Goal: Task Accomplishment & Management: Use online tool/utility

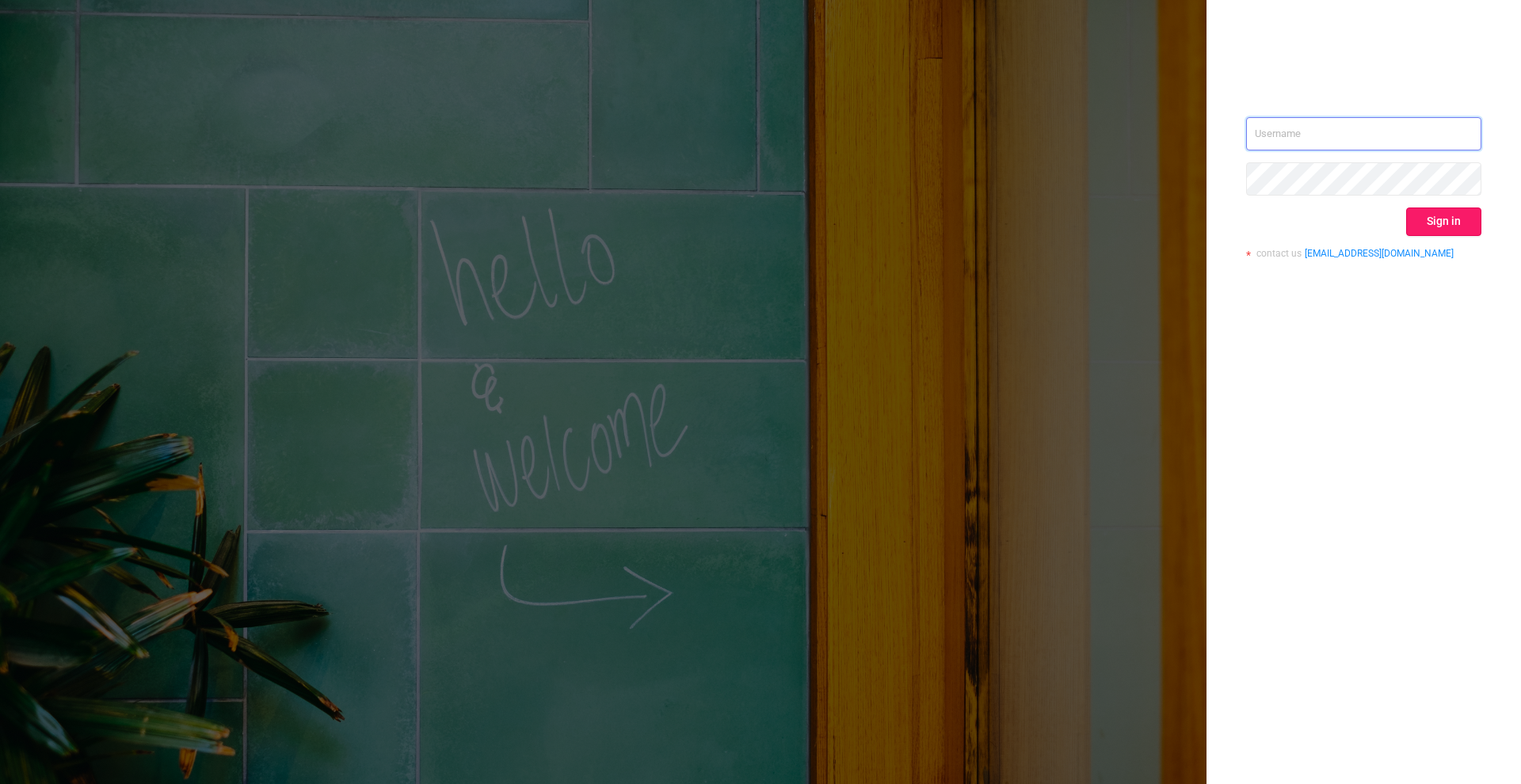
type input "[PERSON_NAME][EMAIL_ADDRESS][DOMAIN_NAME]"
click at [1448, 216] on button "Sign in" at bounding box center [1443, 222] width 75 height 29
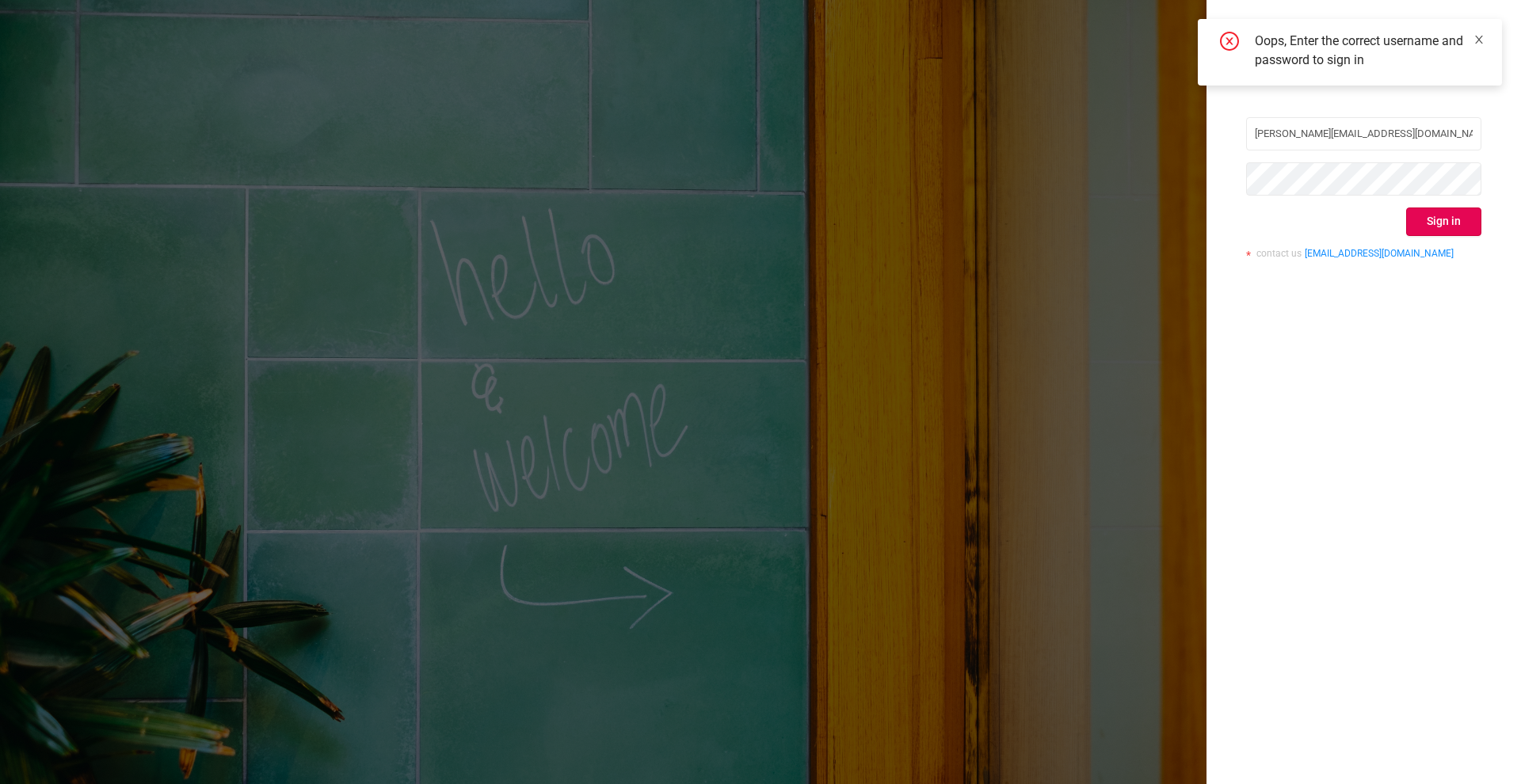
click at [1479, 34] on icon "icon: close" at bounding box center [1479, 40] width 11 height 11
click at [1454, 219] on button "Sign in" at bounding box center [1443, 222] width 75 height 29
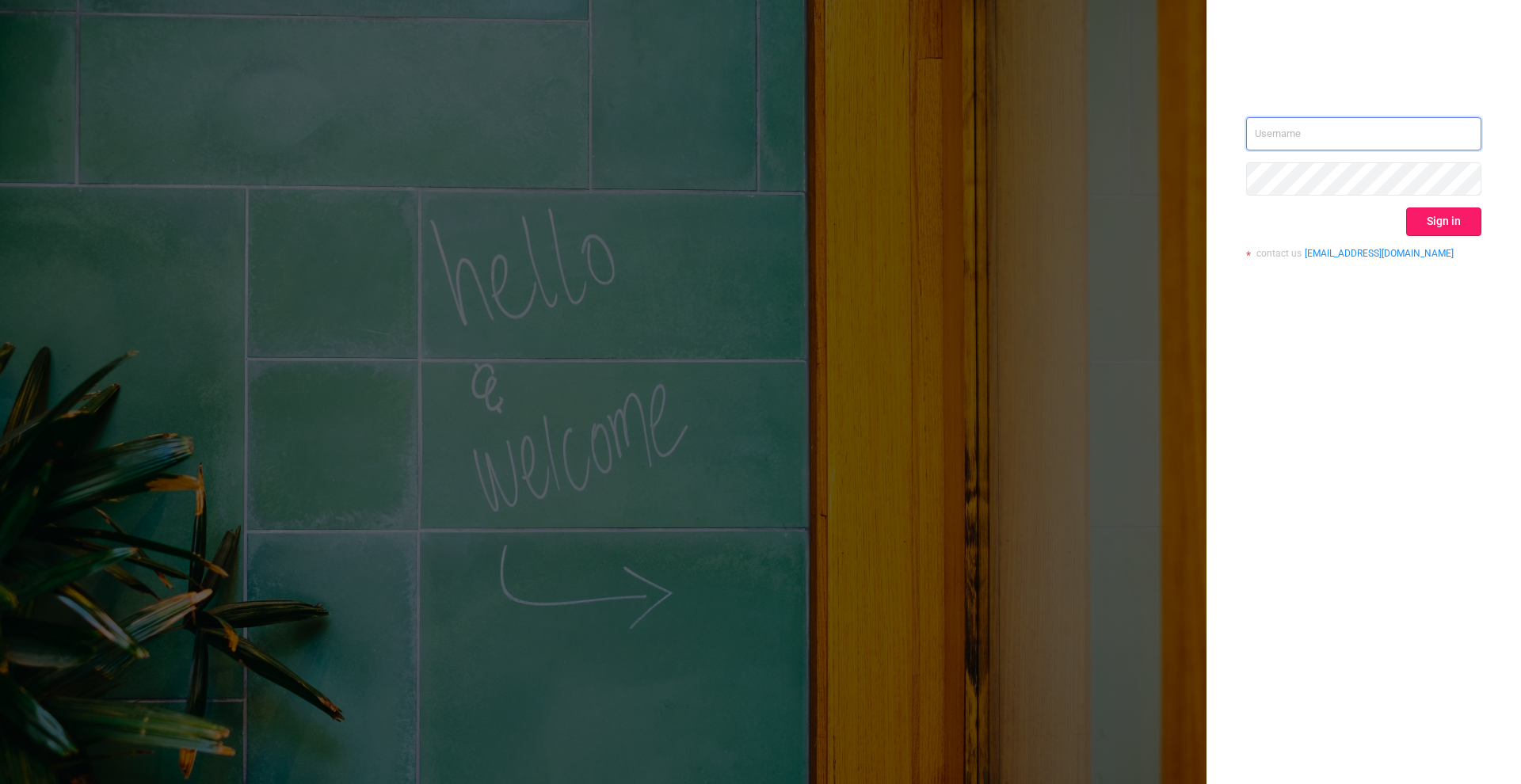
type input "[PERSON_NAME][EMAIL_ADDRESS][DOMAIN_NAME]"
click at [1442, 217] on button "Sign in" at bounding box center [1443, 222] width 75 height 29
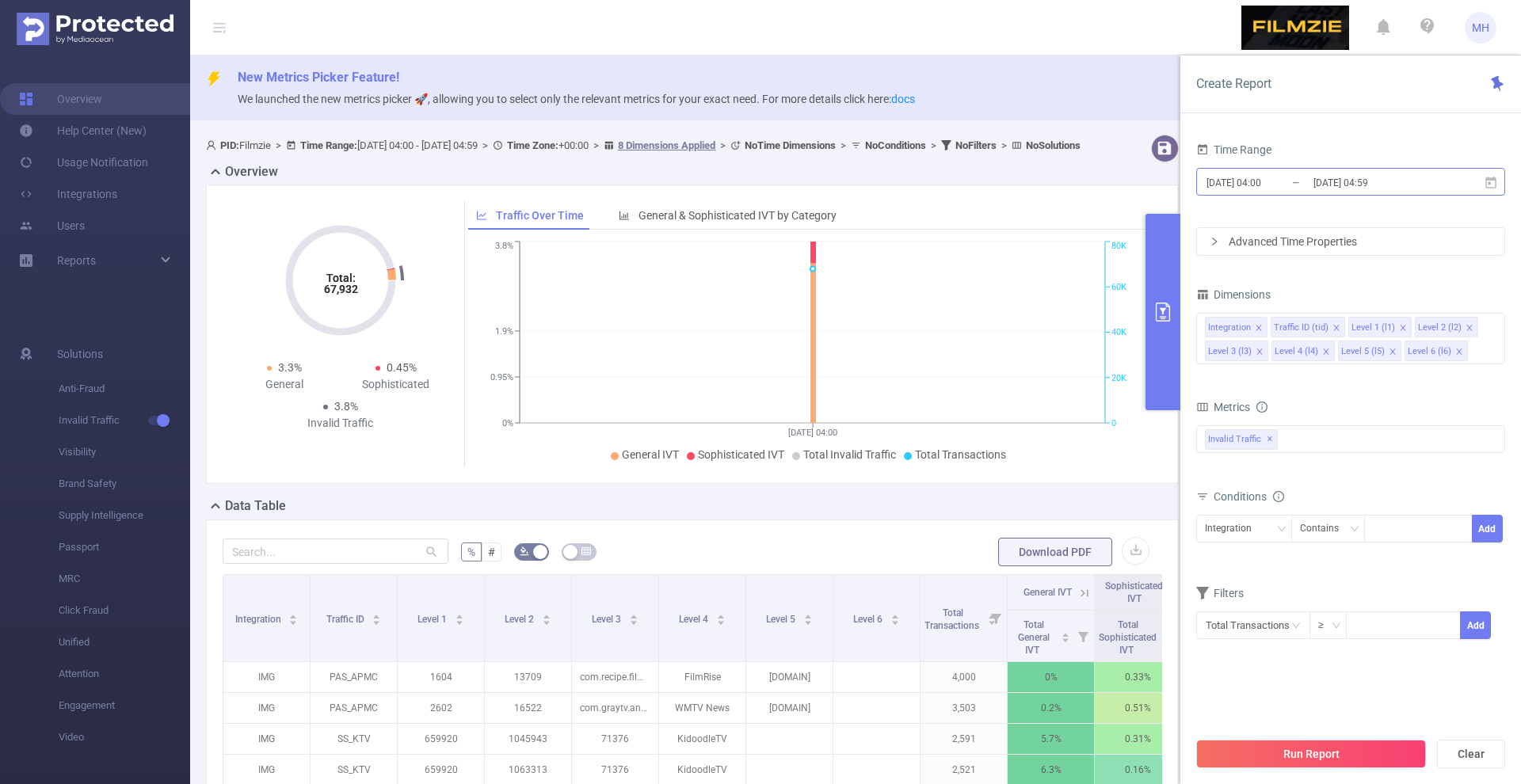
click at [1237, 183] on input "2025-09-01 04:00" at bounding box center [1268, 182] width 128 height 21
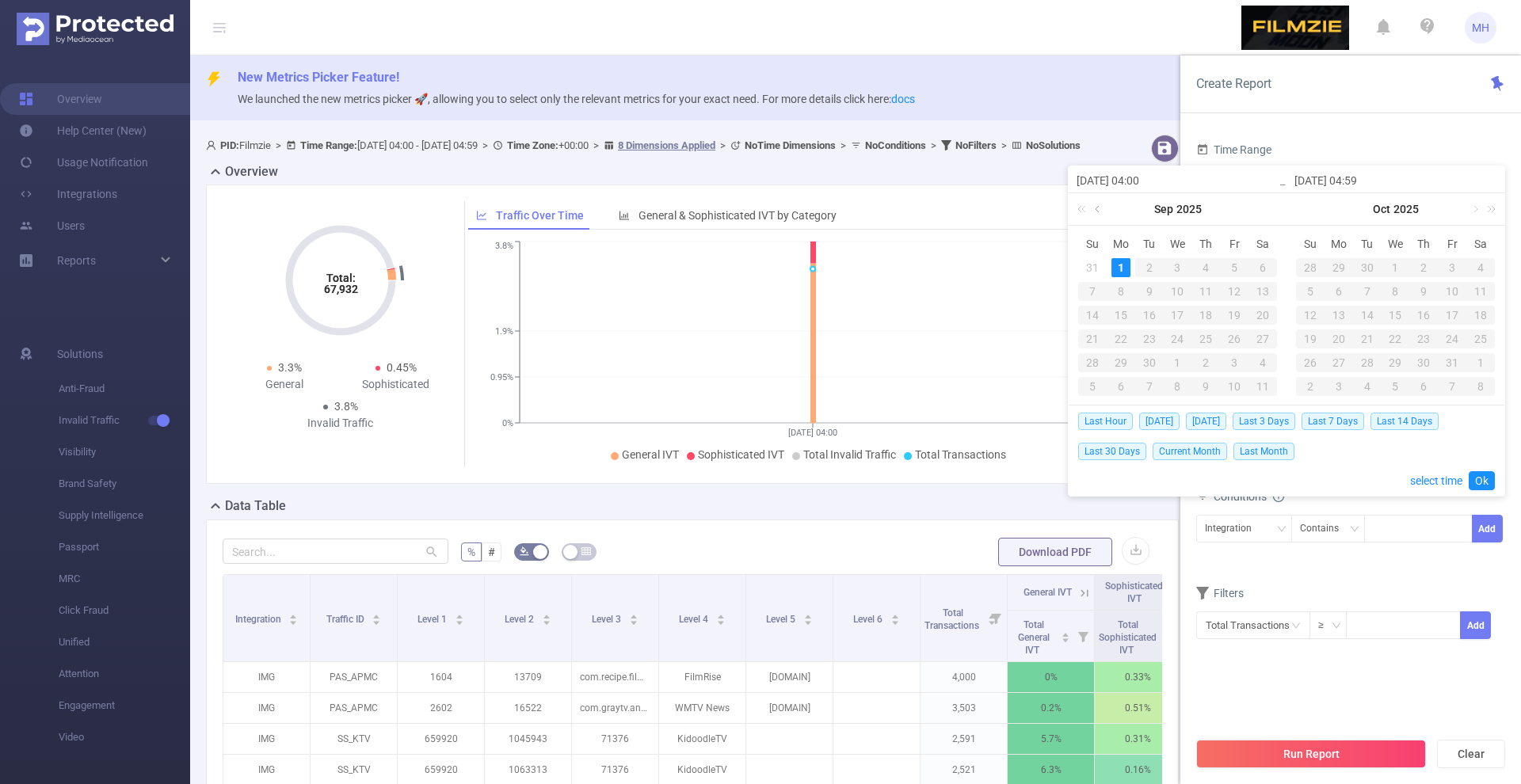
click at [1102, 216] on link at bounding box center [1098, 208] width 14 height 32
click at [1234, 365] on div "29" at bounding box center [1234, 362] width 19 height 19
click at [1093, 387] on div "31" at bounding box center [1092, 386] width 19 height 19
type input "2025-08-29 04:00"
type input "2025-08-31 04:59"
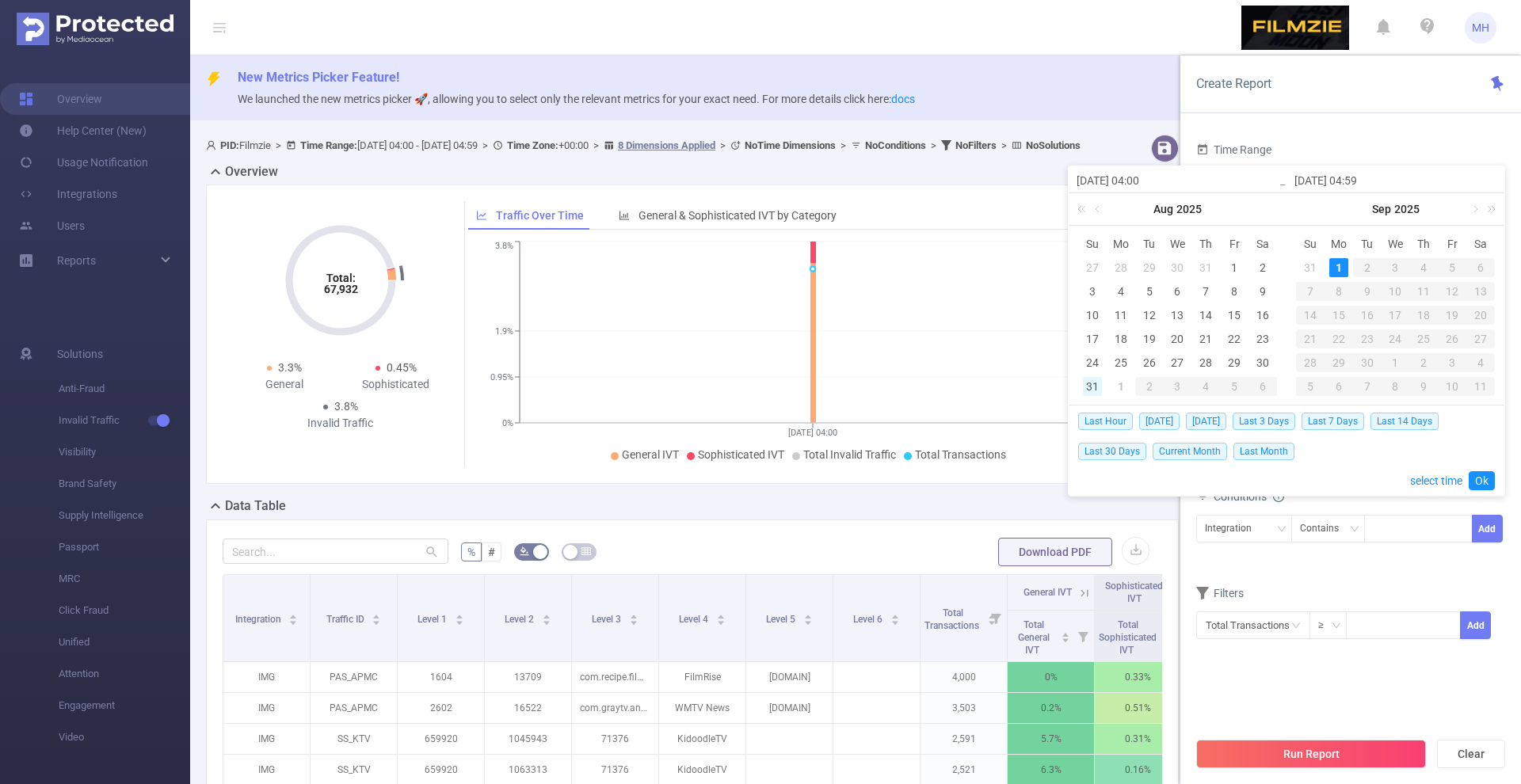
type input "2025-08-29 04:00"
type input "2025-08-31 04:59"
click at [1236, 363] on div "29" at bounding box center [1234, 362] width 19 height 19
click at [1093, 390] on div "31" at bounding box center [1092, 386] width 19 height 19
click at [1484, 474] on link "Ok" at bounding box center [1482, 480] width 26 height 19
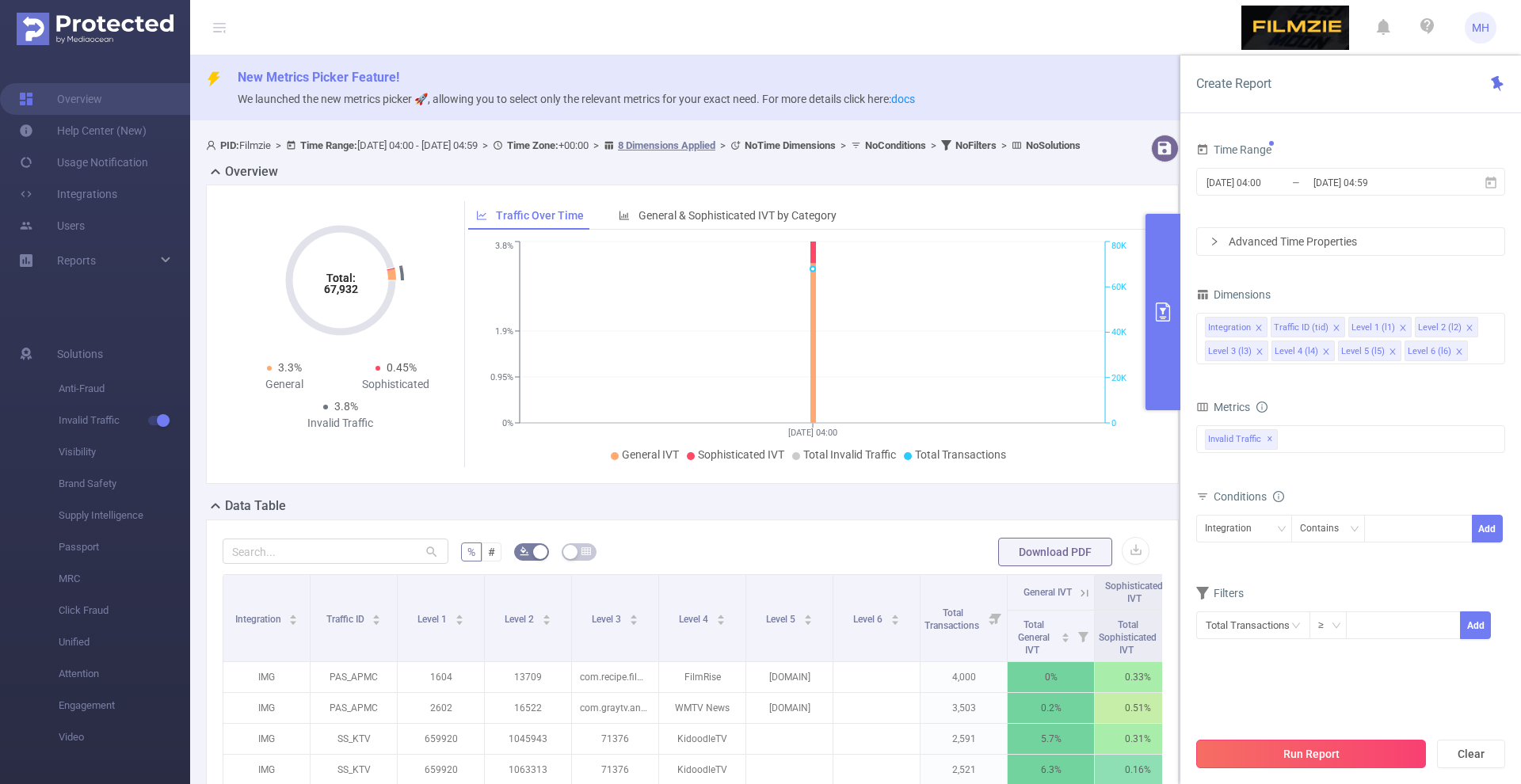
click at [1304, 757] on button "Run Report" at bounding box center [1311, 754] width 230 height 29
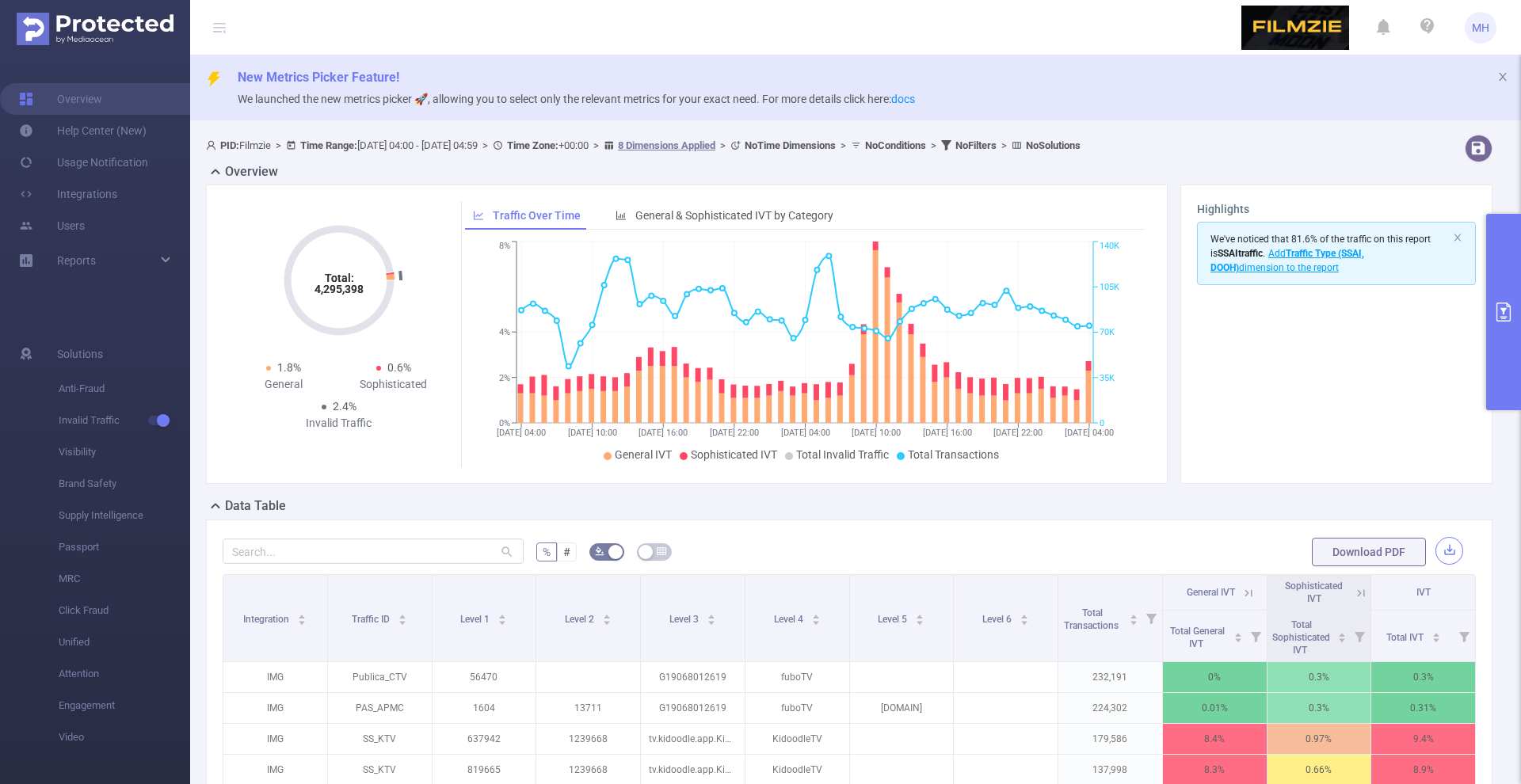
click at [1450, 542] on button "button" at bounding box center [1449, 551] width 28 height 28
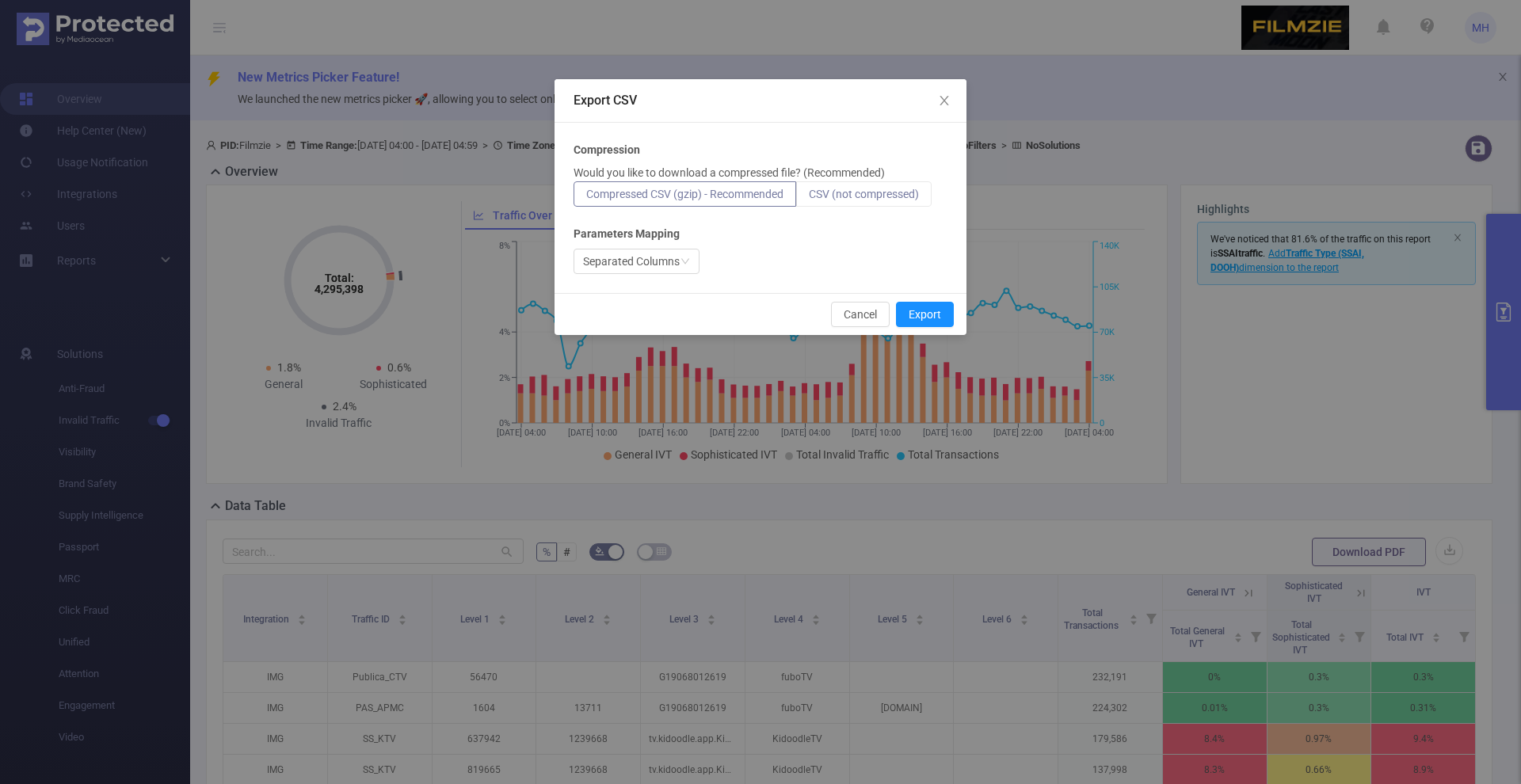
click at [852, 199] on span "CSV (not compressed)" at bounding box center [864, 194] width 110 height 12
click at [809, 198] on input "CSV (not compressed)" at bounding box center [809, 198] width 0 height 0
click at [920, 324] on button "Export" at bounding box center [925, 314] width 58 height 25
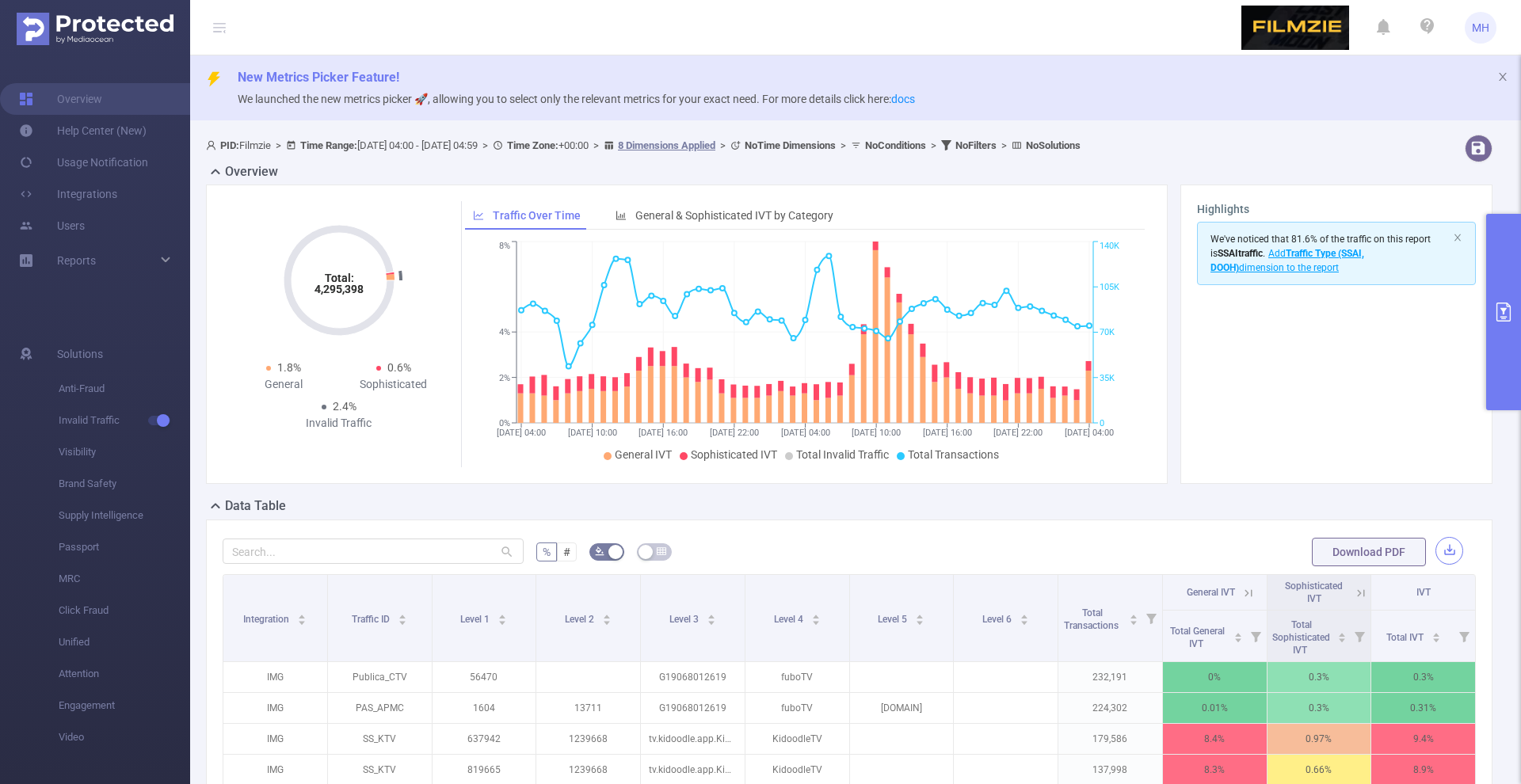
click at [1453, 550] on button "button" at bounding box center [1449, 551] width 28 height 28
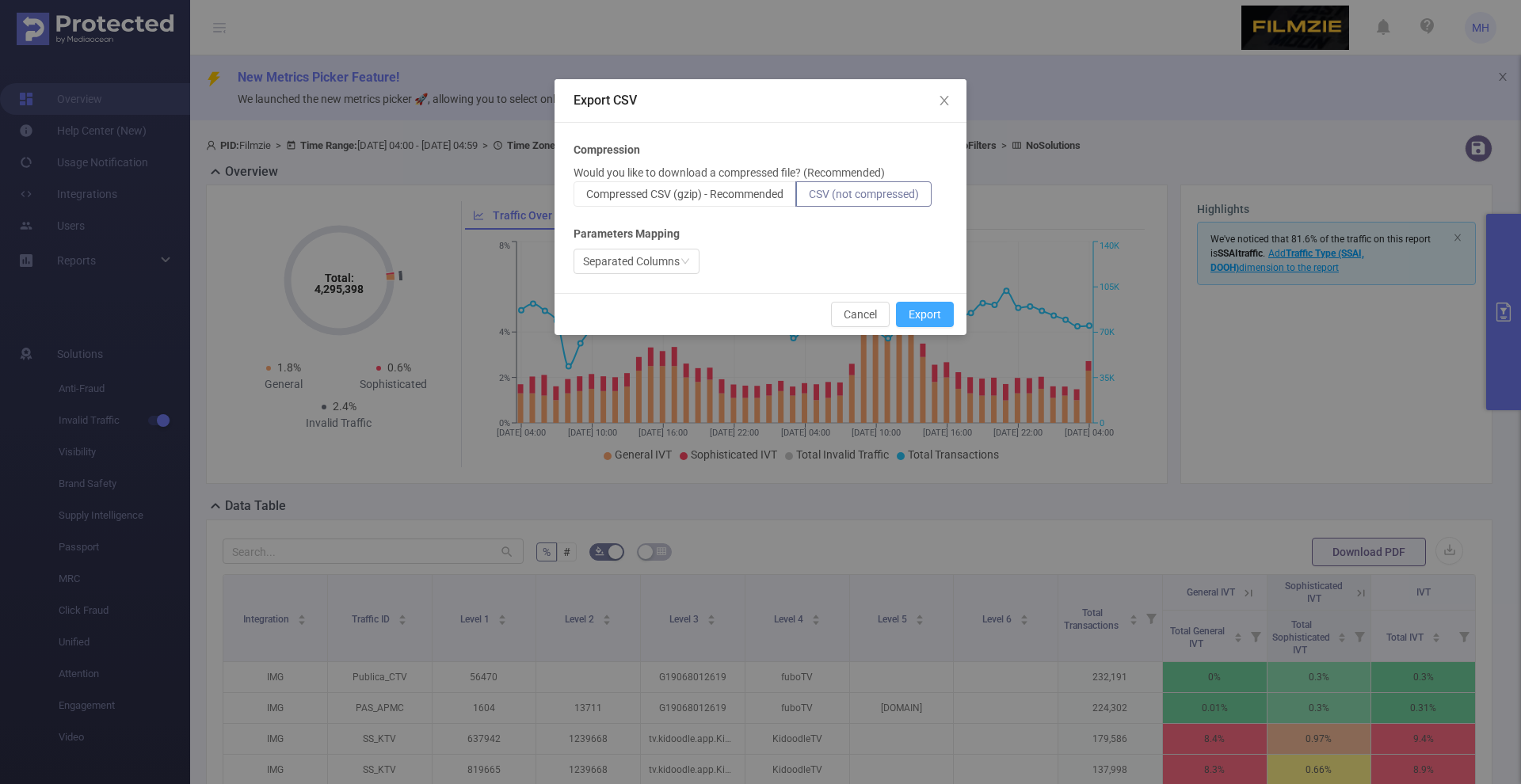
click at [940, 319] on button "Export" at bounding box center [925, 314] width 58 height 25
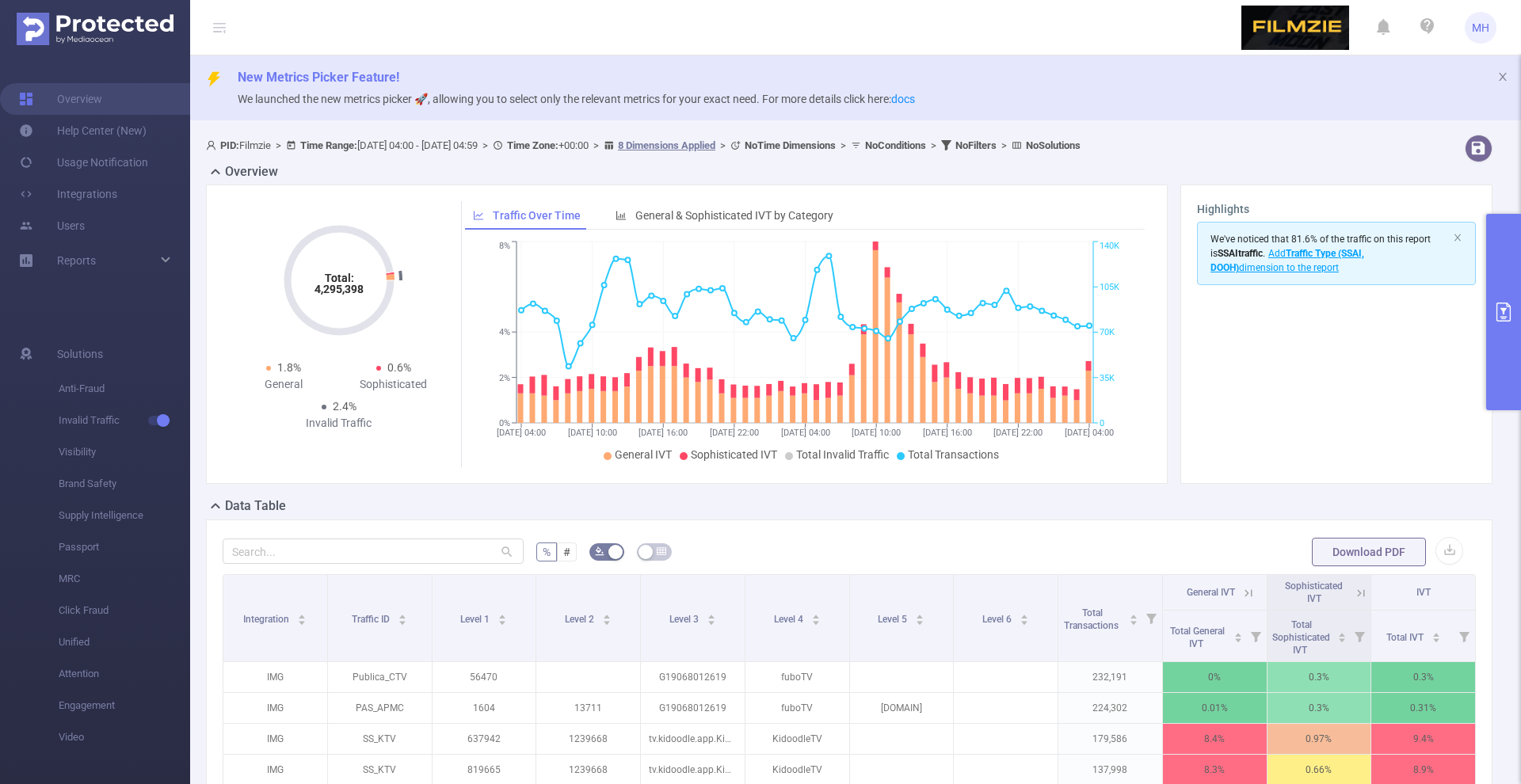
click at [1509, 298] on button "primary" at bounding box center [1503, 312] width 35 height 196
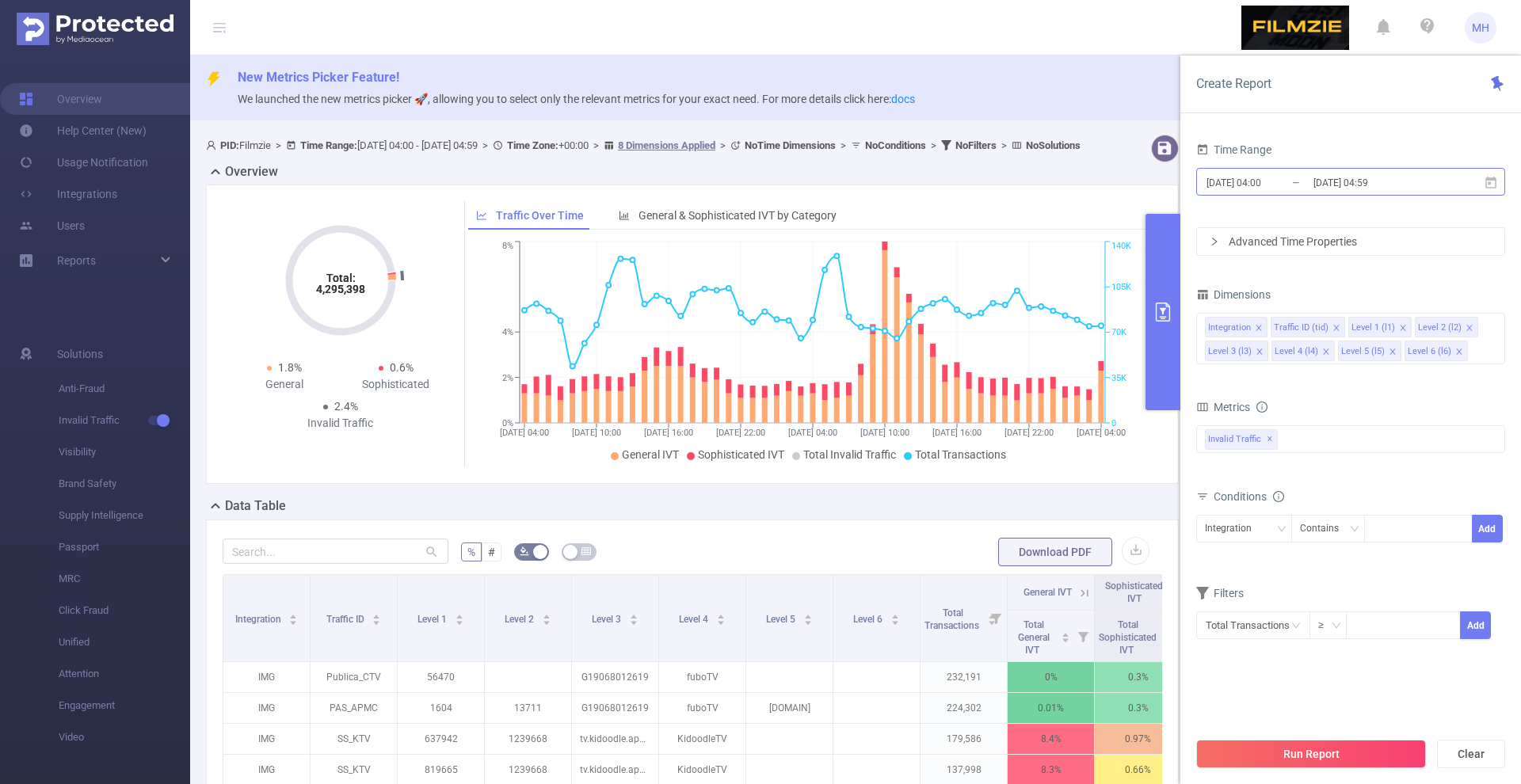
click at [1231, 181] on input "2025-08-29 04:00" at bounding box center [1268, 182] width 128 height 21
